Goal: Find specific page/section

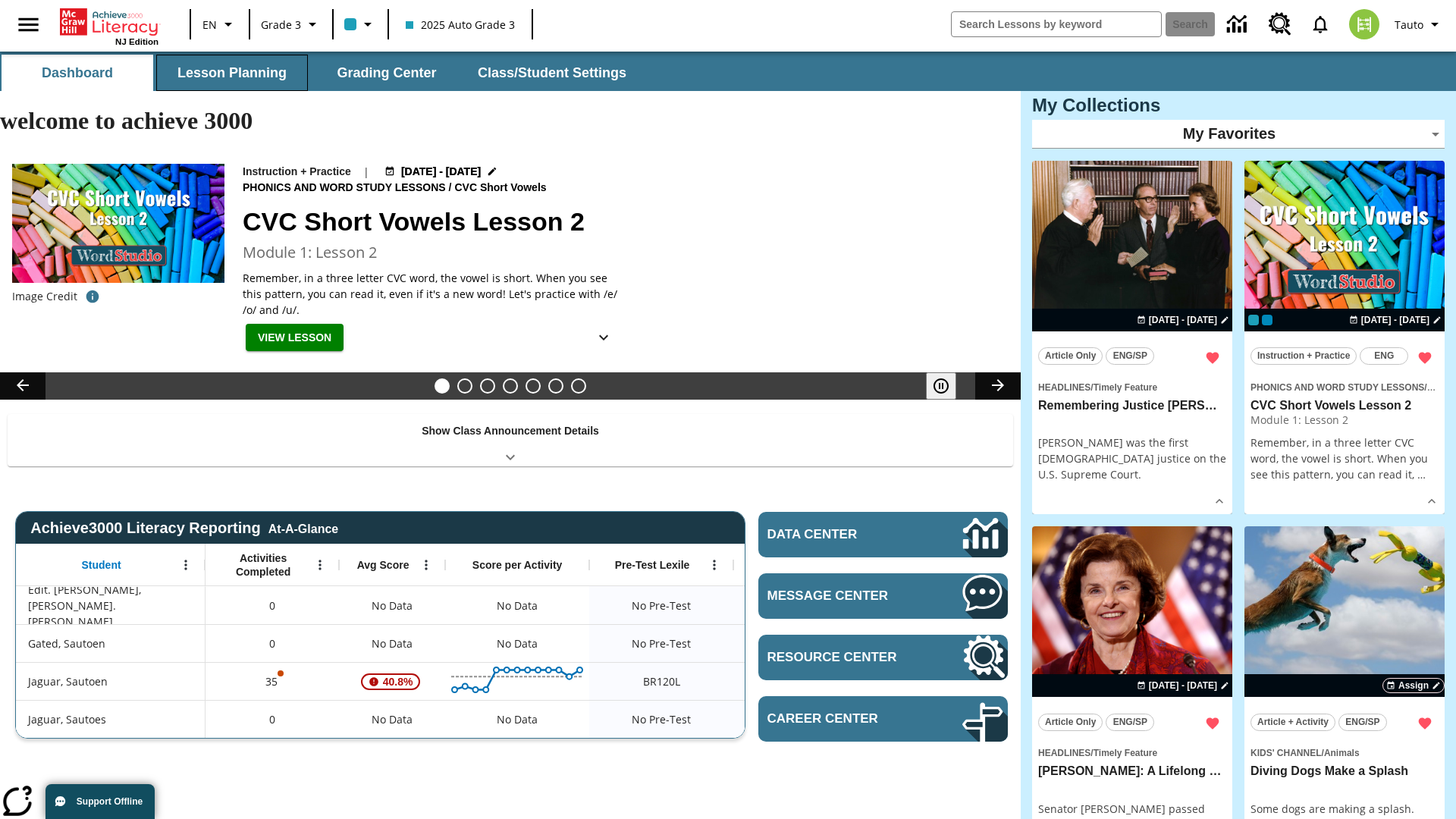
click at [232, 72] on button "Lesson Planning" at bounding box center [233, 73] width 152 height 37
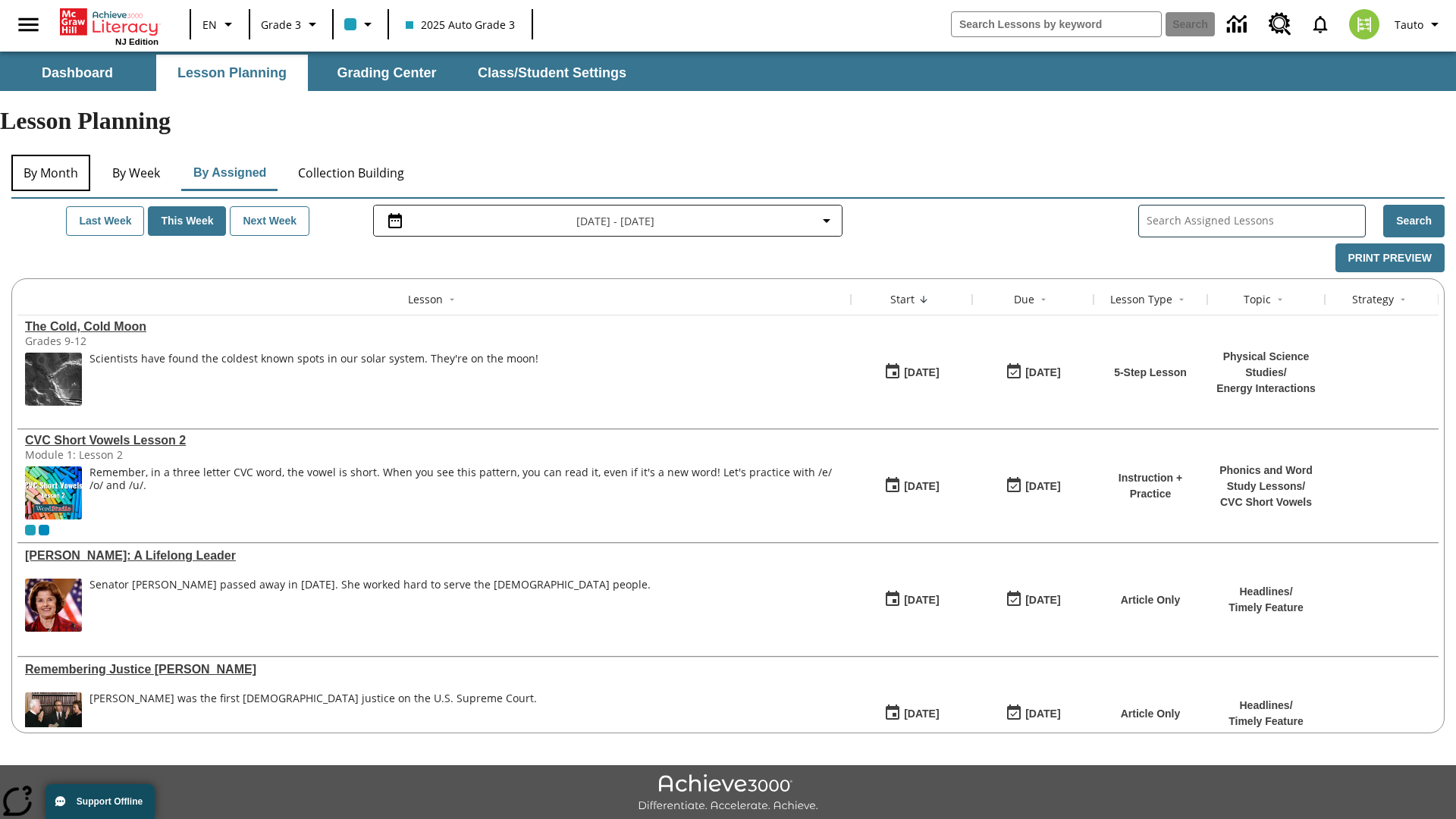
click at [50, 155] on button "By Month" at bounding box center [50, 173] width 79 height 37
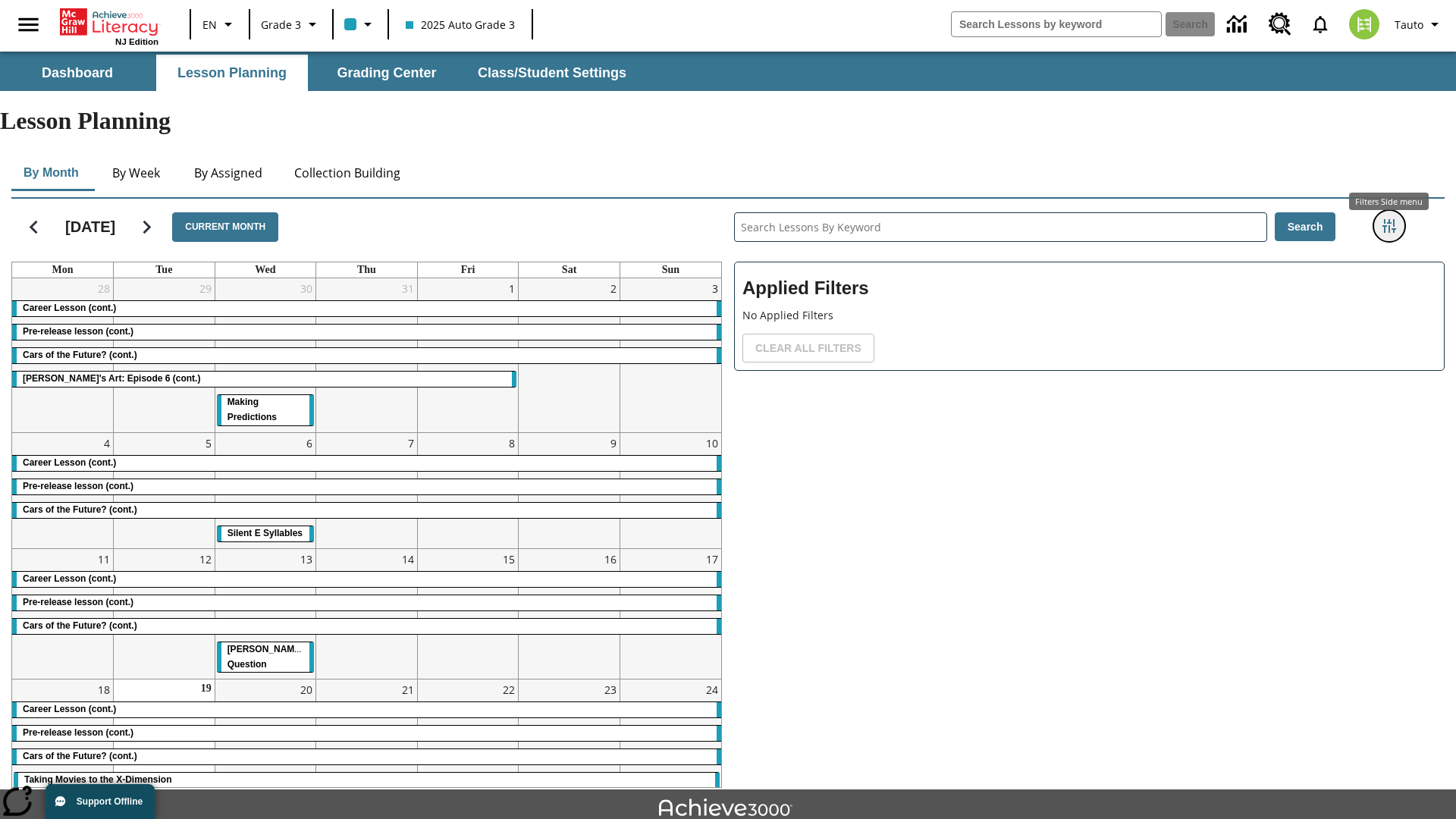
click at [1389, 219] on icon "Filters Side menu" at bounding box center [1389, 225] width 14 height 14
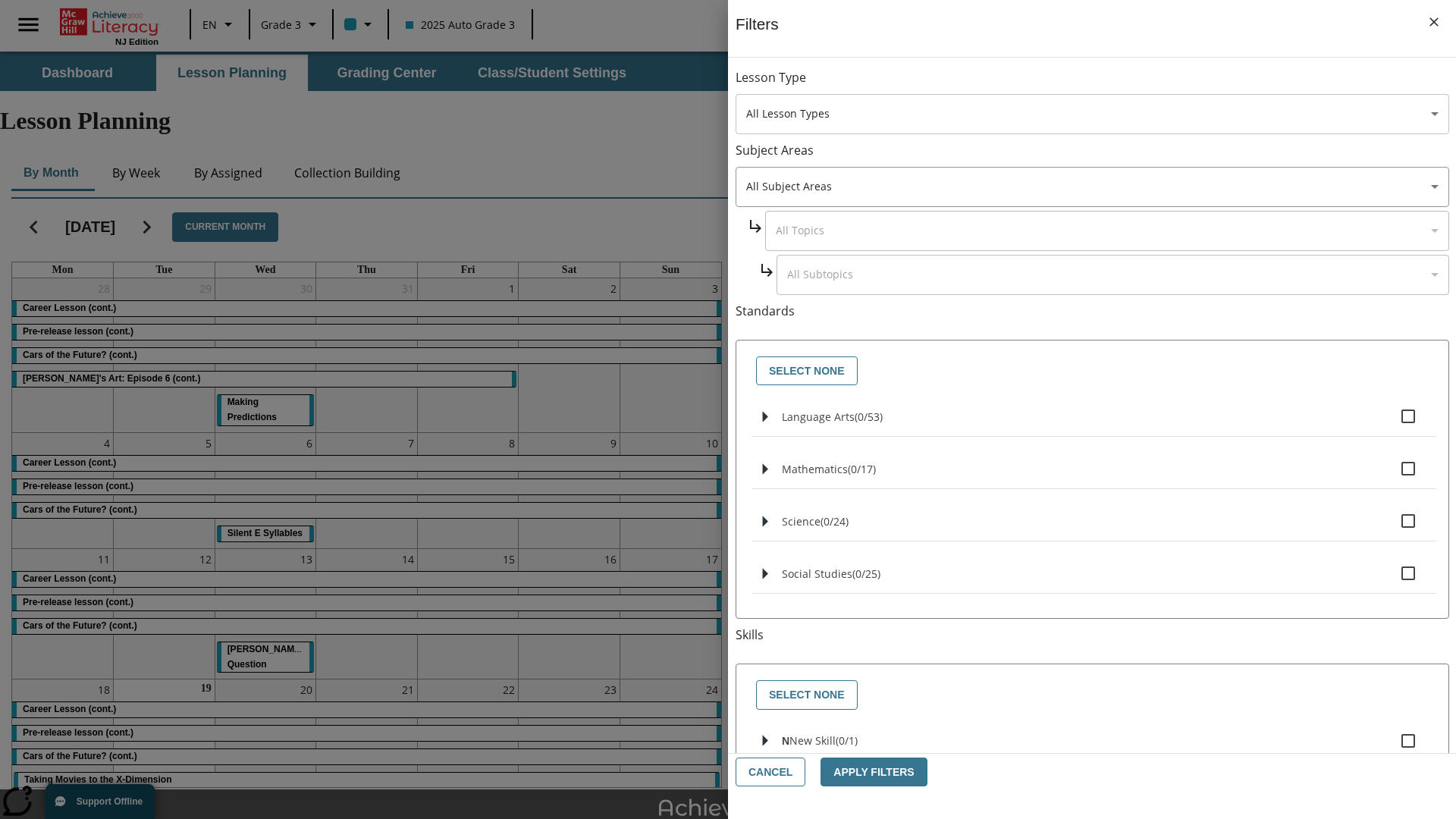
click at [1092, 114] on body "Skip to main content [GEOGRAPHIC_DATA] Edition EN Grade 3 2025 Auto Grade 3 Sea…" at bounding box center [728, 469] width 1456 height 835
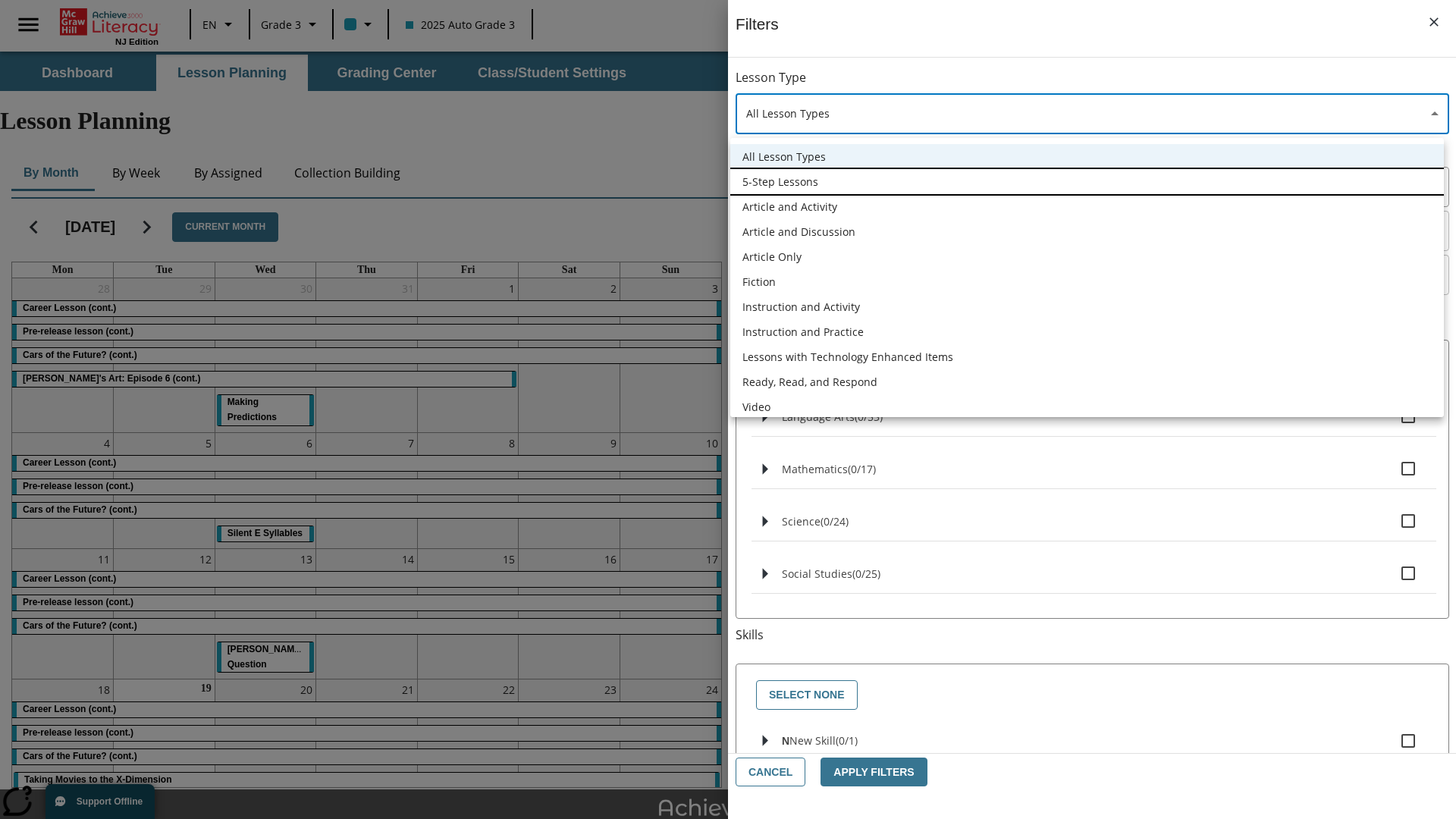
click at [1087, 181] on li "5-Step Lessons" at bounding box center [1087, 181] width 714 height 25
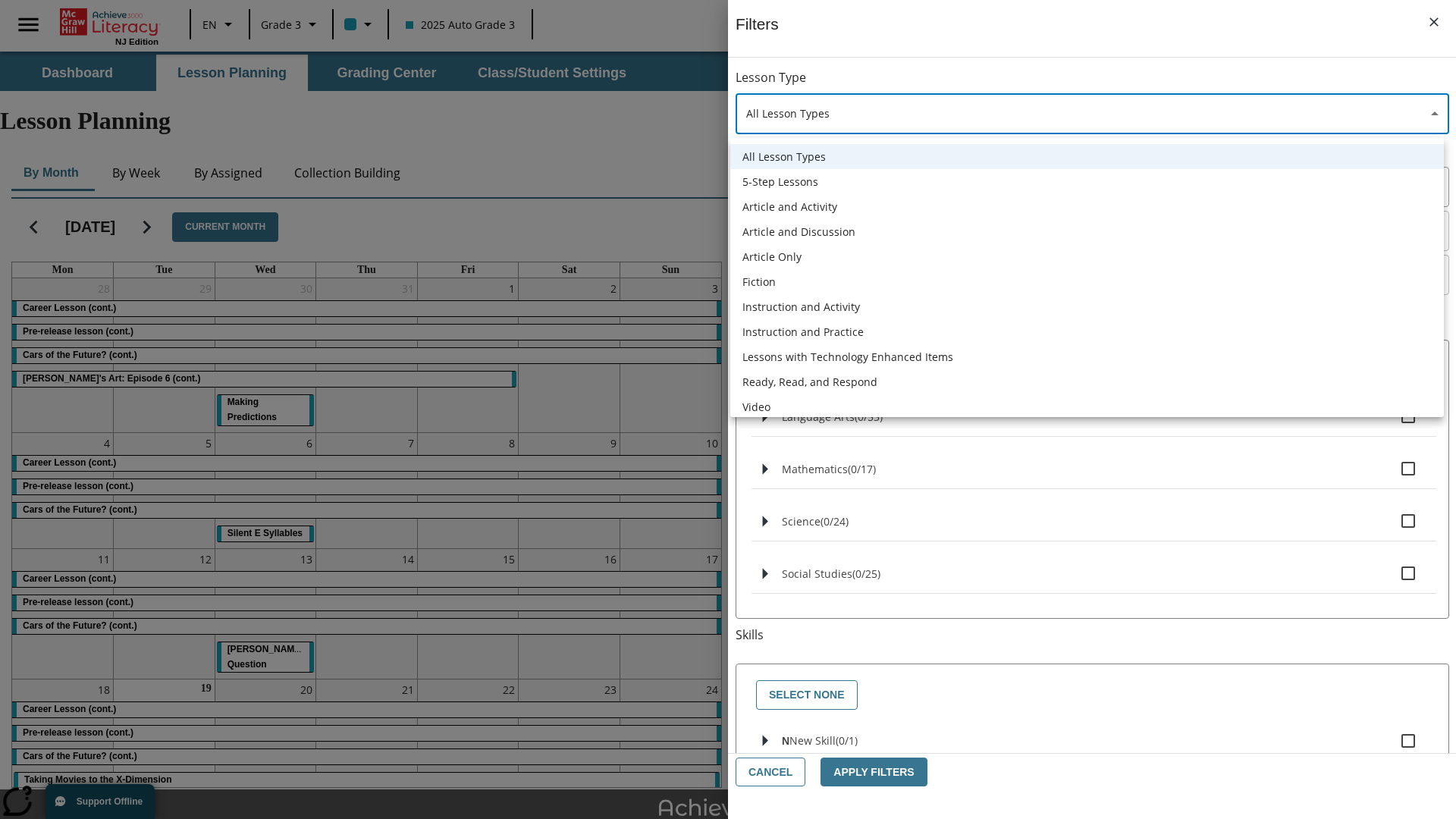
type input "1"
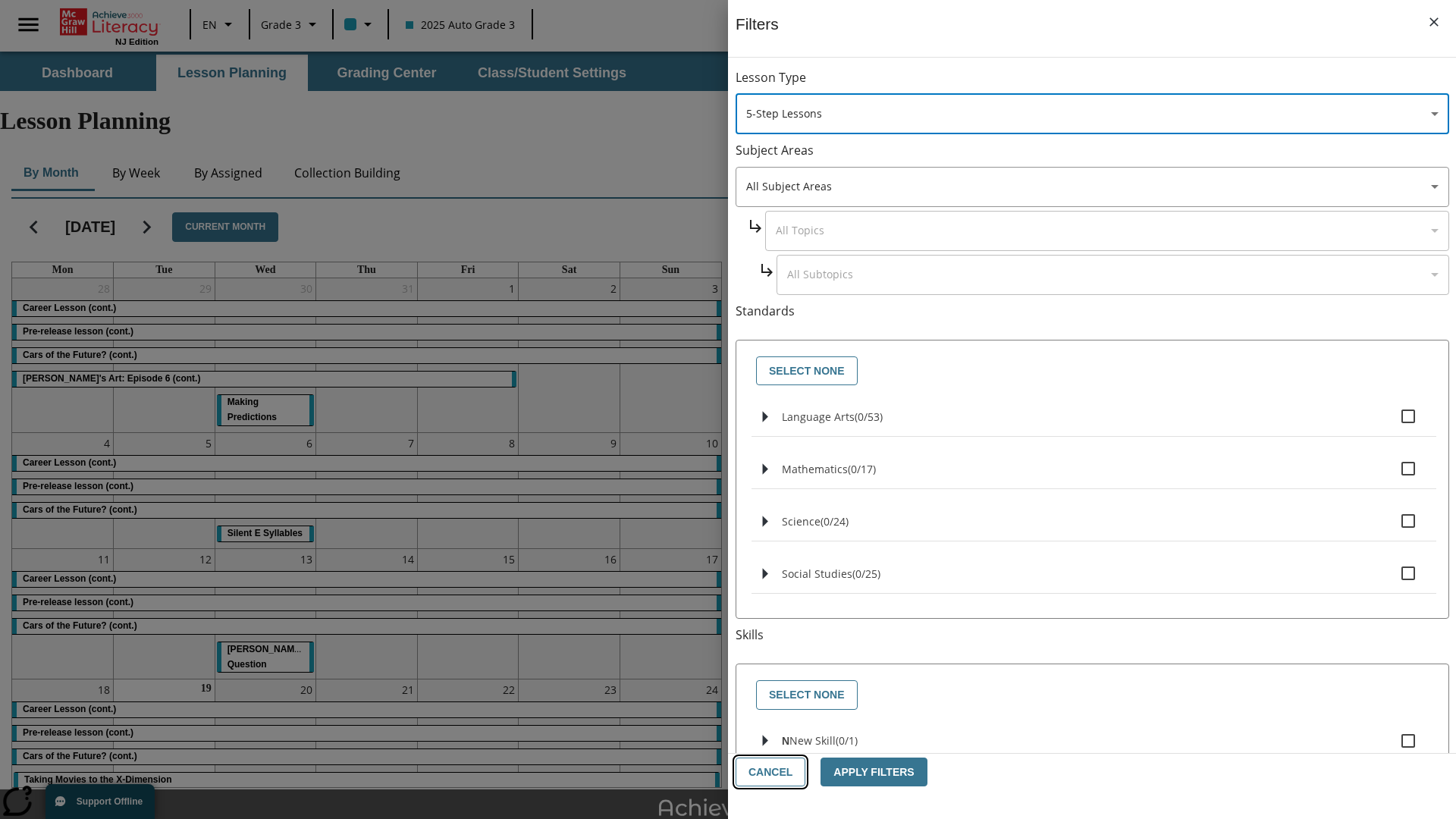
click at [769, 772] on button "Cancel" at bounding box center [771, 772] width 70 height 29
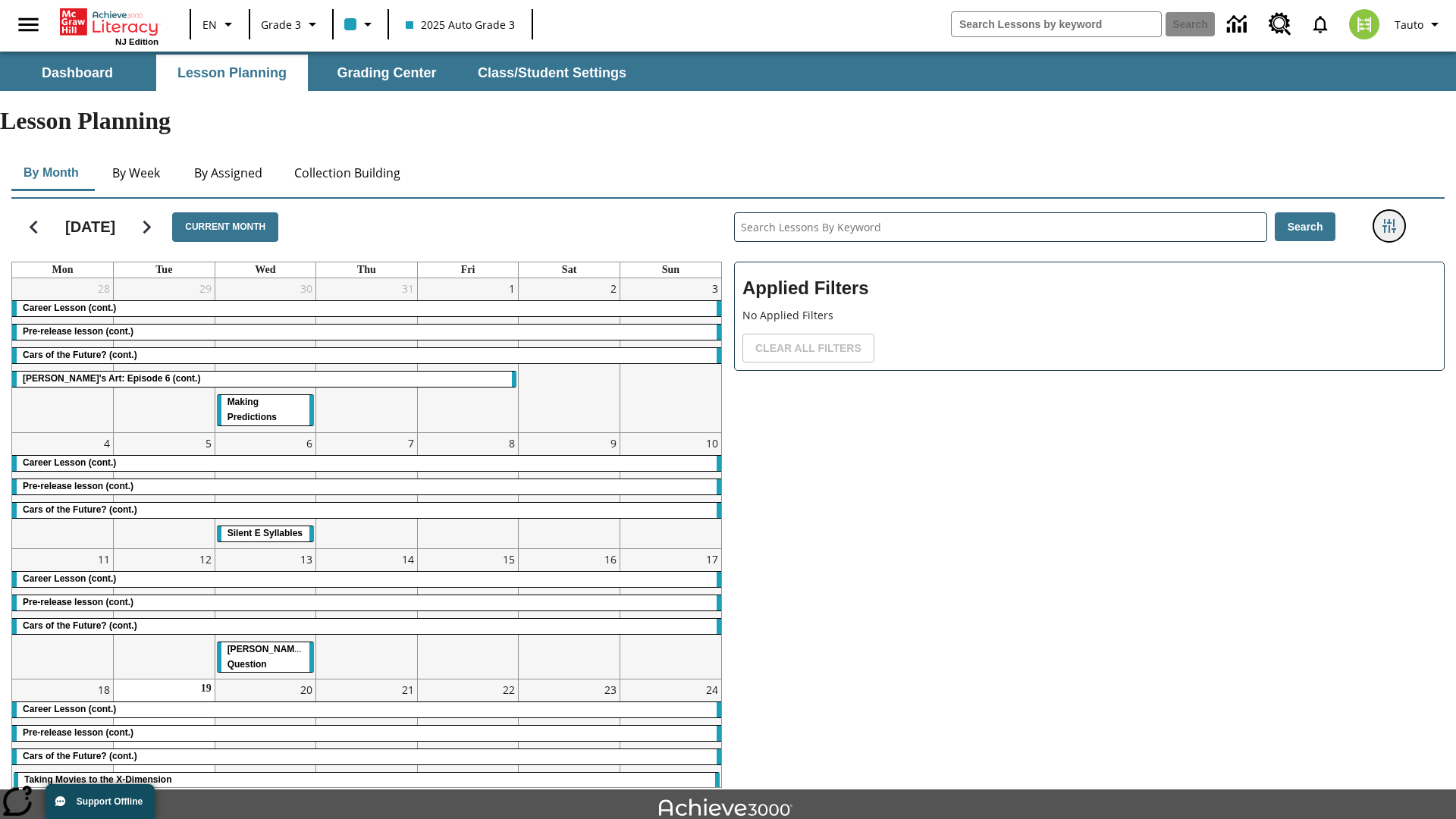
click at [1389, 219] on icon "Filters Side menu" at bounding box center [1389, 225] width 14 height 14
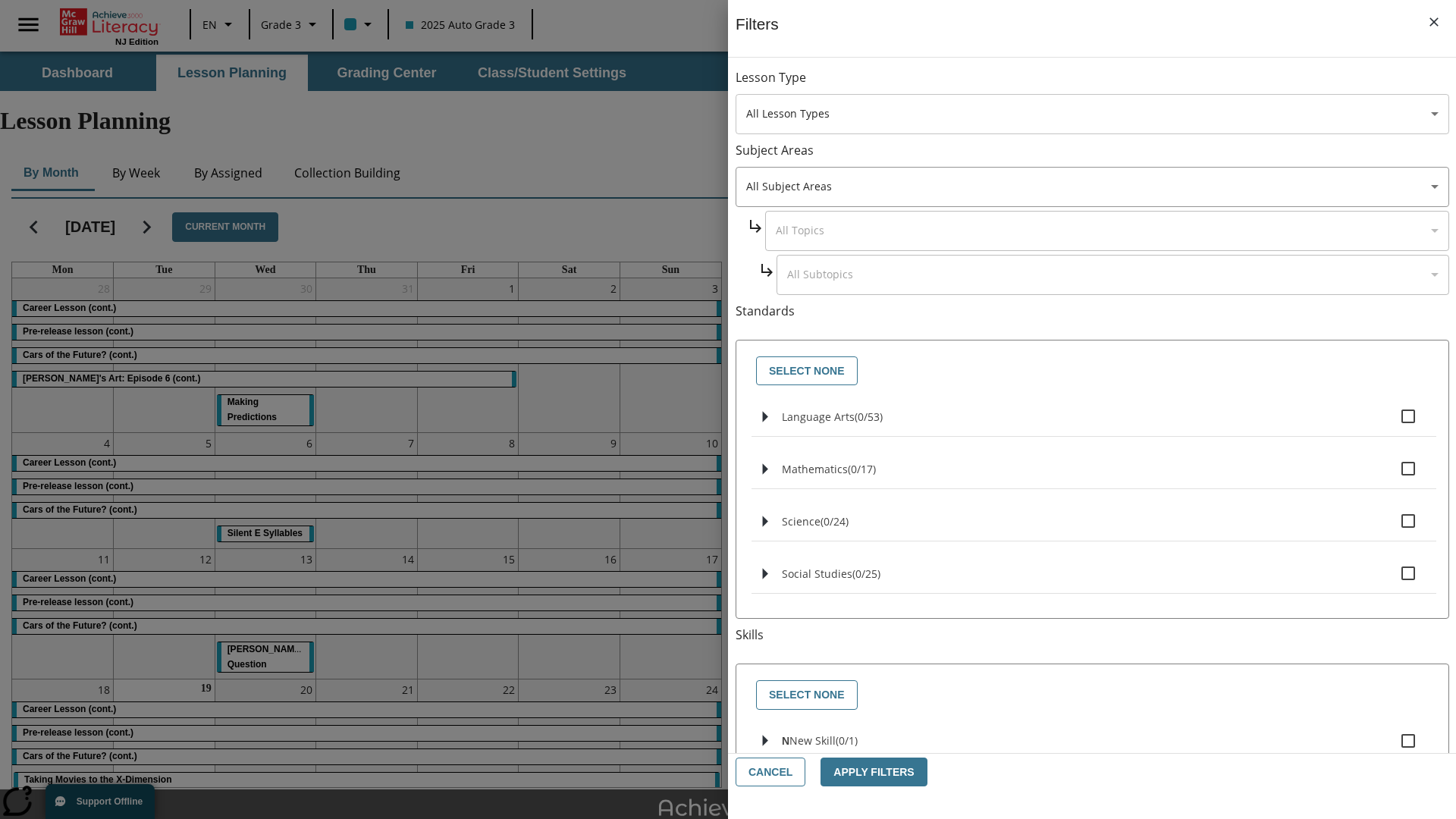
click at [1092, 114] on body "Skip to main content [GEOGRAPHIC_DATA] Edition EN Grade 3 2025 Auto Grade 3 Sea…" at bounding box center [728, 469] width 1456 height 835
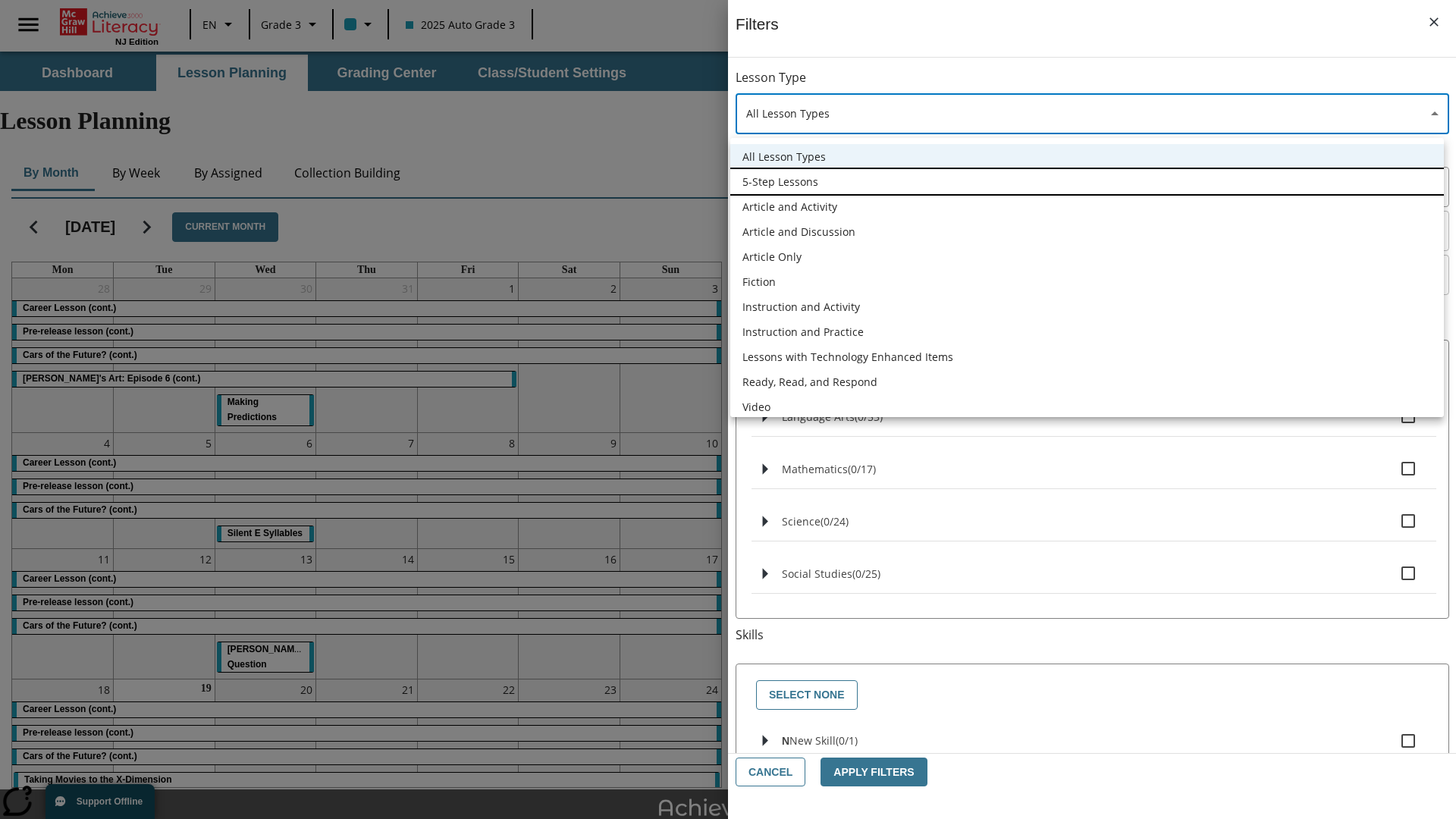
click at [1087, 181] on li "5-Step Lessons" at bounding box center [1087, 181] width 714 height 25
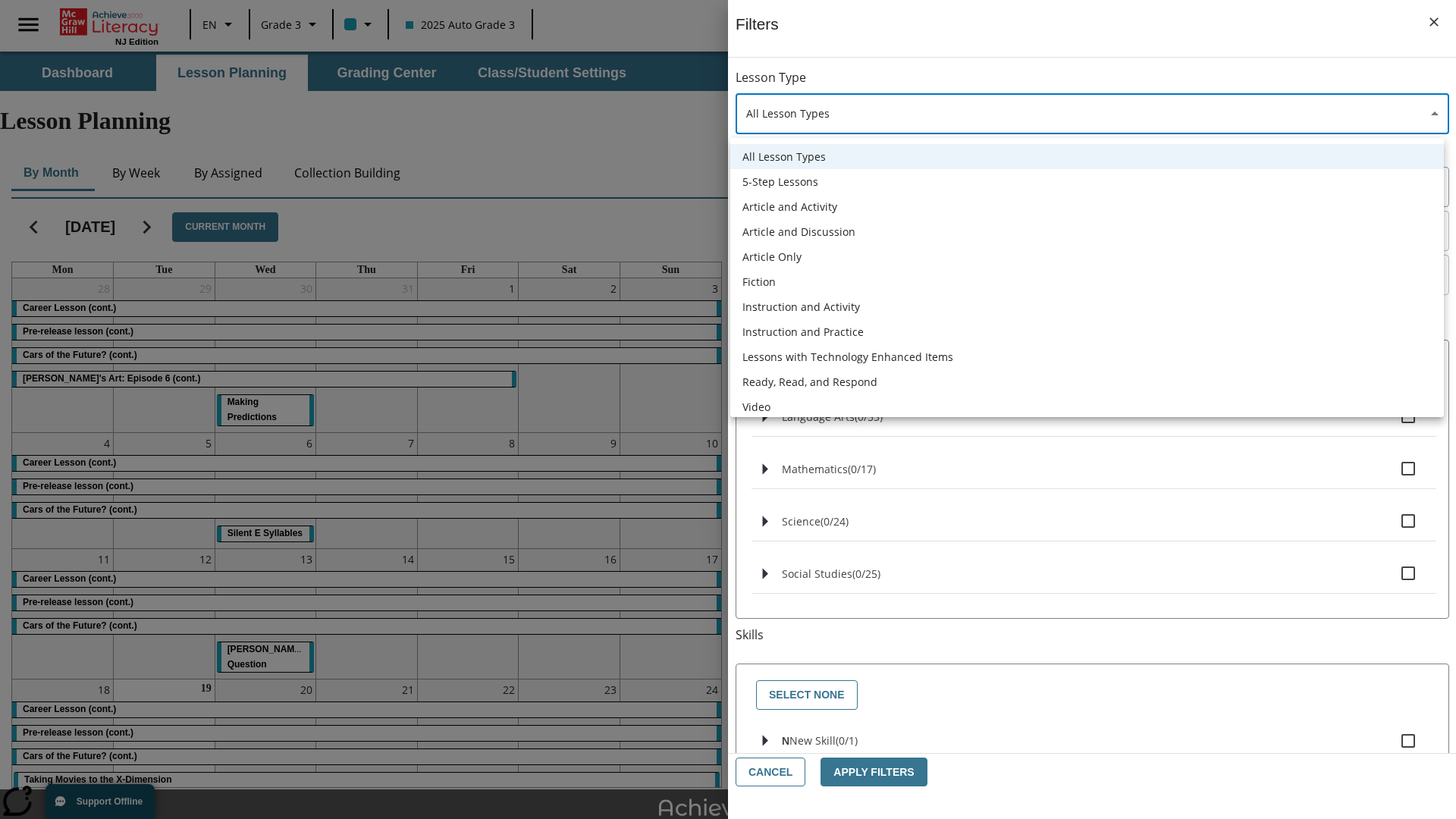
type input "1"
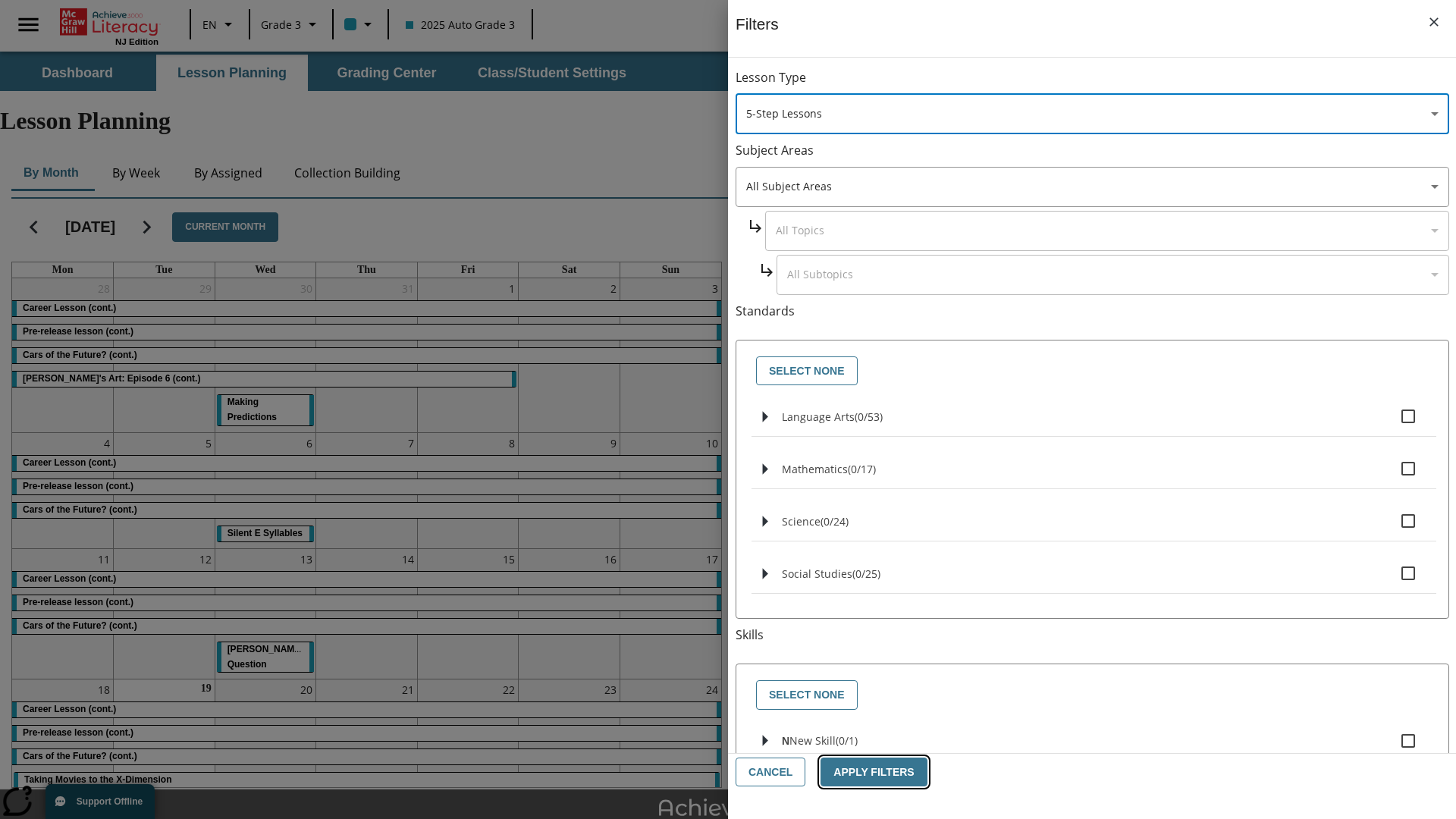
click at [868, 772] on button "Apply Filters" at bounding box center [874, 772] width 106 height 29
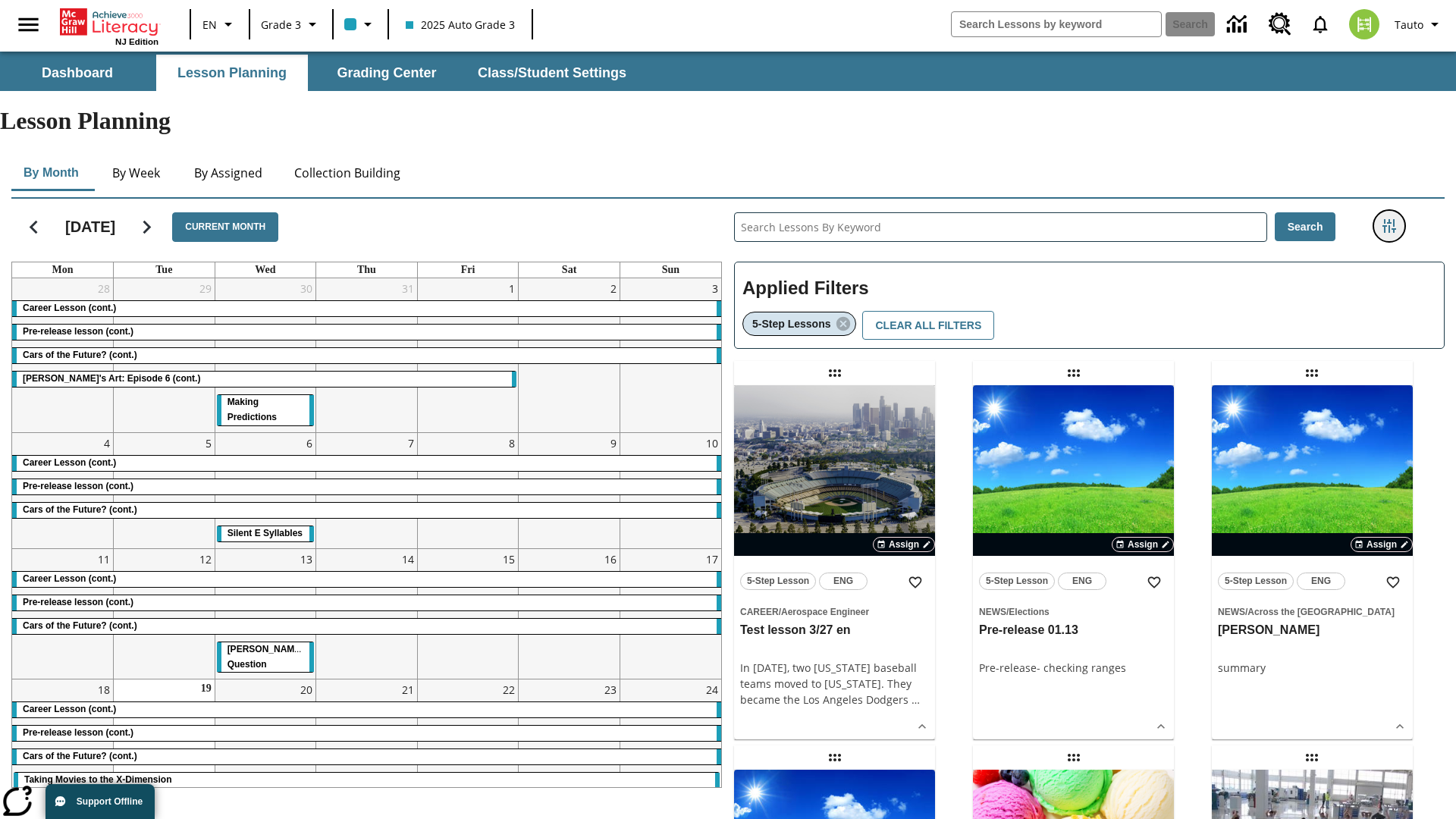
click at [1389, 219] on icon "Filters Side menu" at bounding box center [1389, 225] width 14 height 14
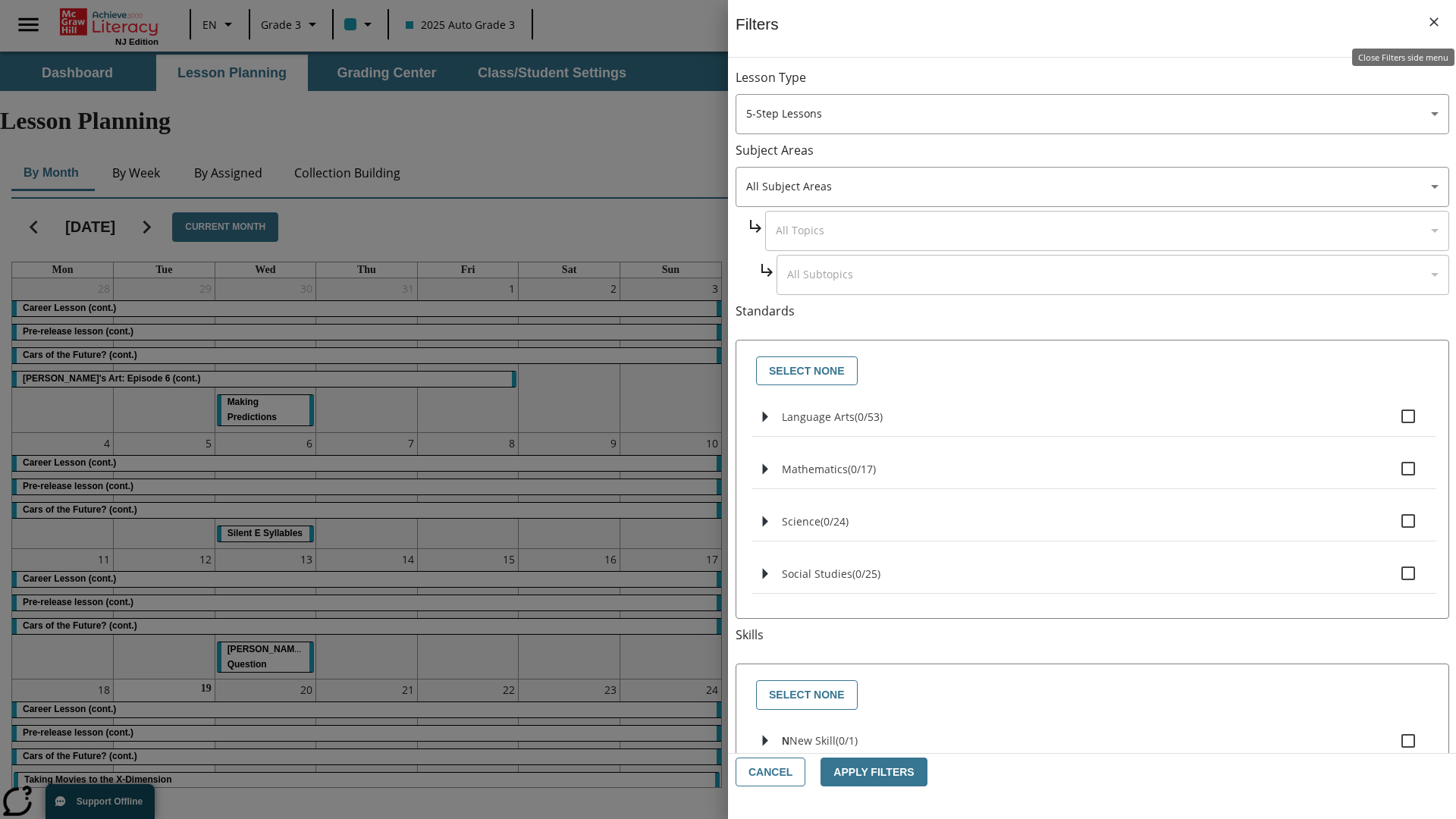
click at [1434, 22] on icon "Close Filters side menu" at bounding box center [1434, 22] width 9 height 9
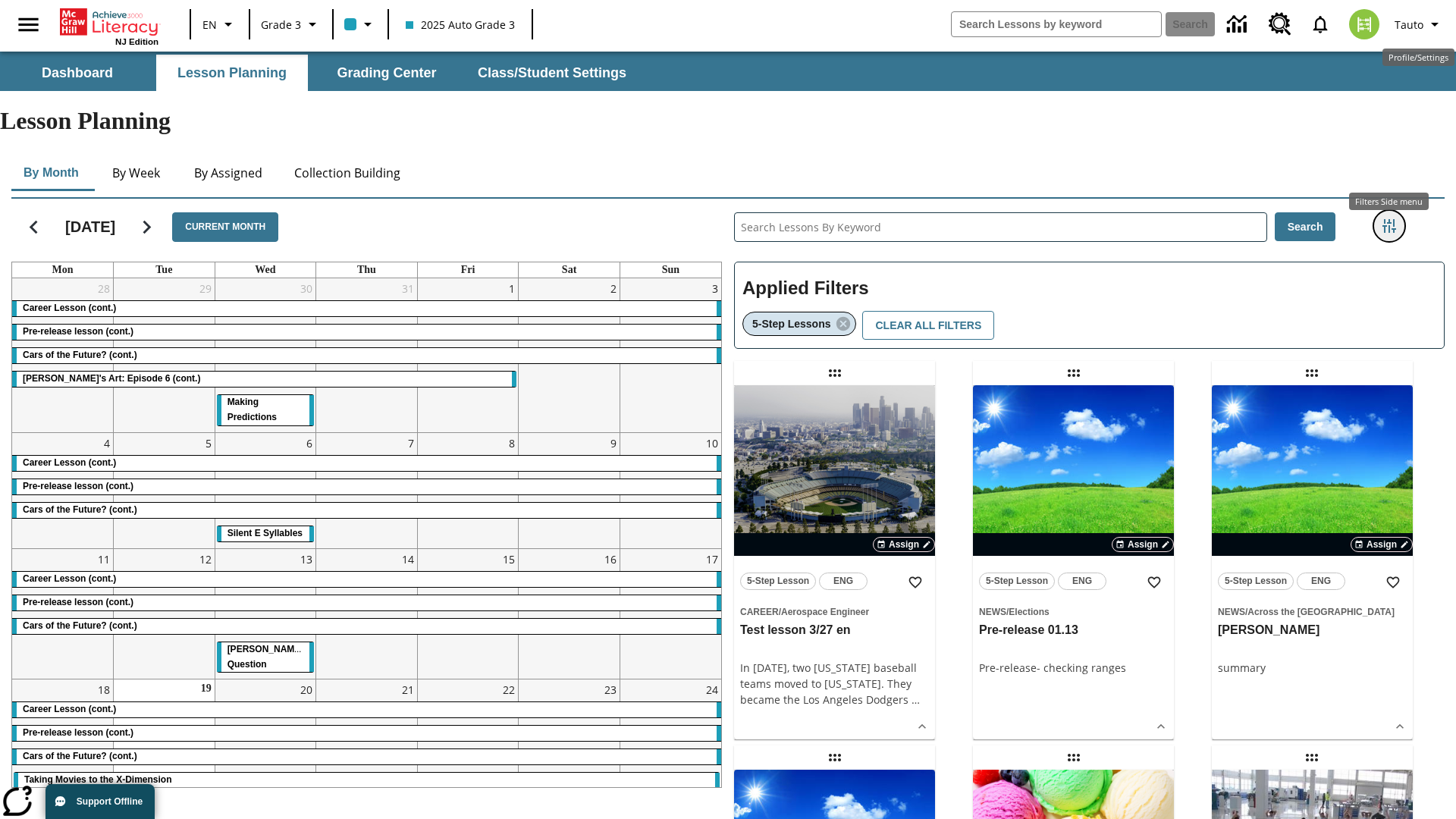
click at [1389, 219] on icon "Filters Side menu" at bounding box center [1389, 225] width 14 height 14
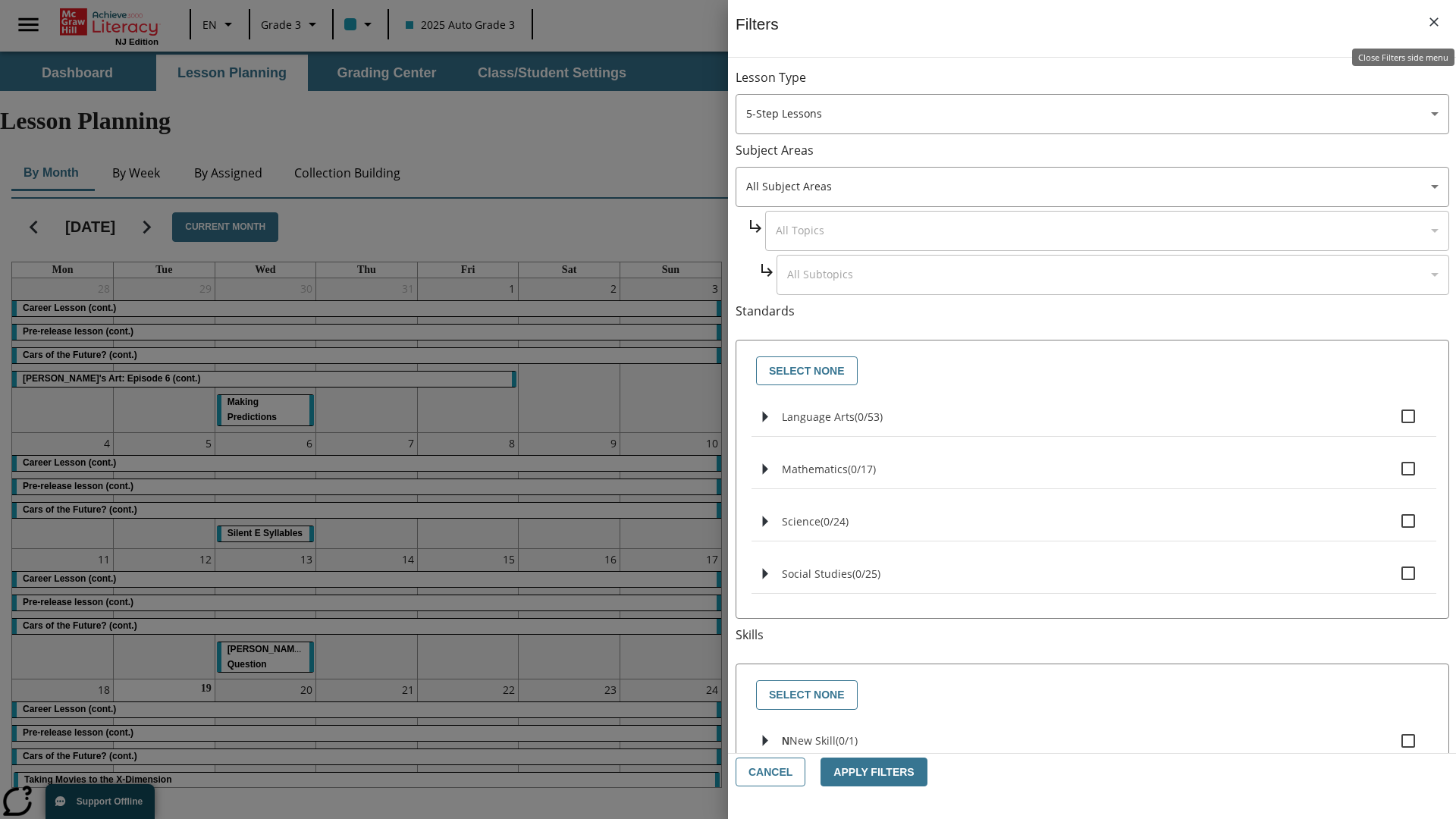
click at [1434, 22] on icon "Close Filters side menu" at bounding box center [1434, 22] width 9 height 9
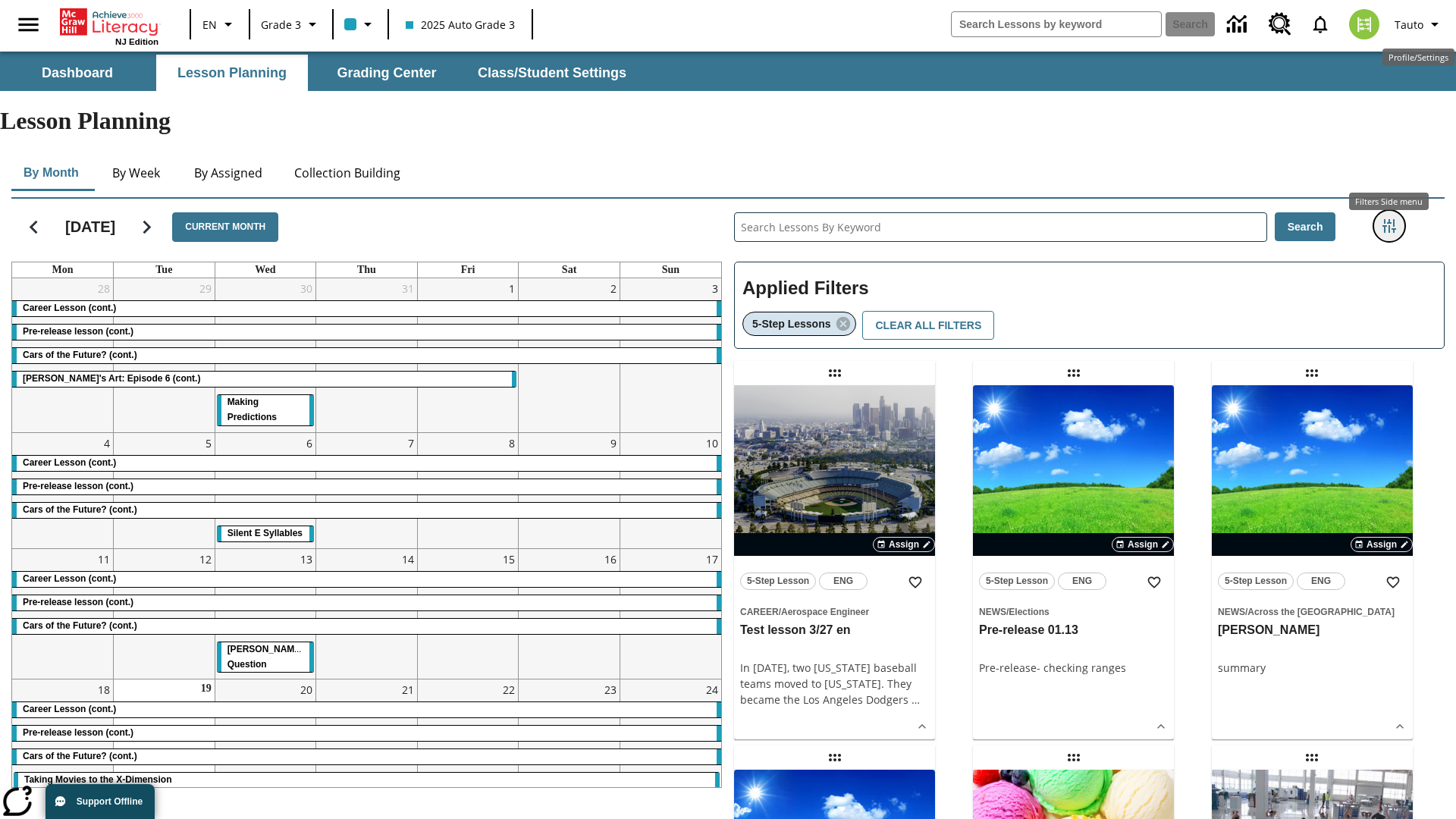
click at [1389, 219] on icon "Filters Side menu" at bounding box center [1389, 225] width 14 height 14
